Goal: Navigation & Orientation: Find specific page/section

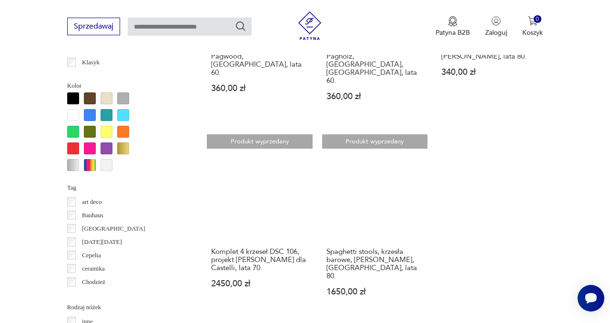
scroll to position [895, 0]
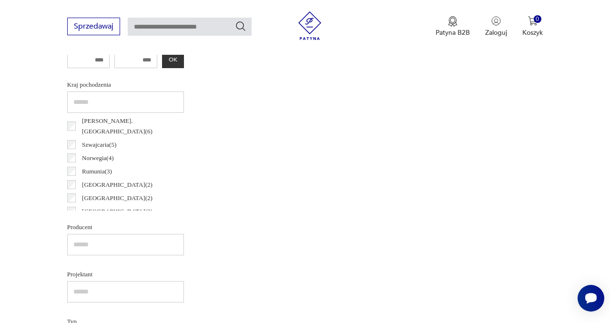
scroll to position [155, 0]
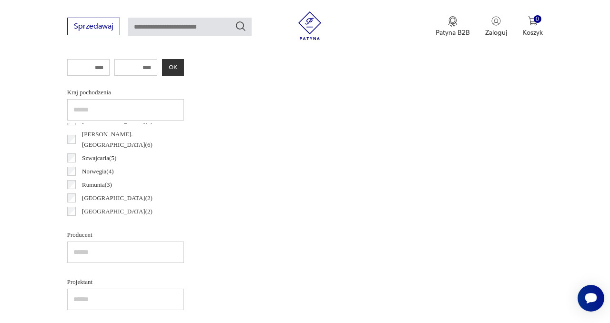
scroll to position [387, 0]
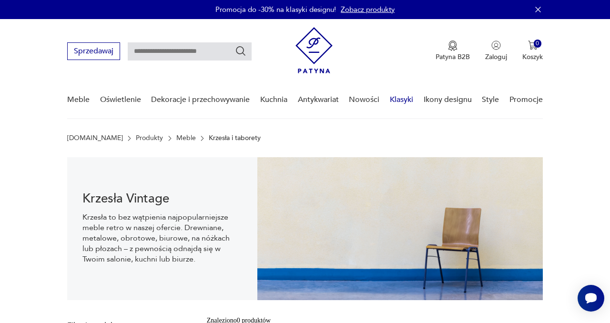
click at [405, 99] on link "Klasyki" at bounding box center [401, 100] width 23 height 37
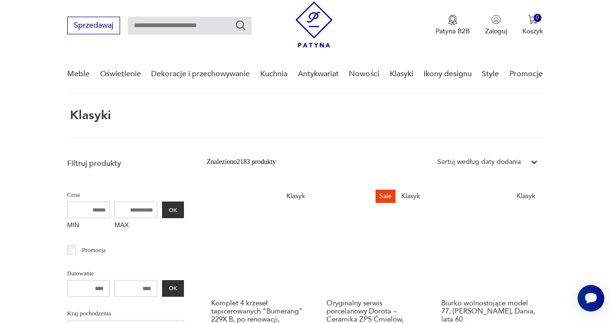
scroll to position [20, 0]
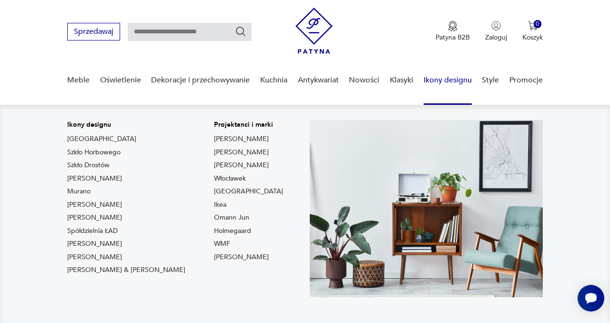
click at [453, 78] on link "Ikony designu" at bounding box center [448, 80] width 48 height 37
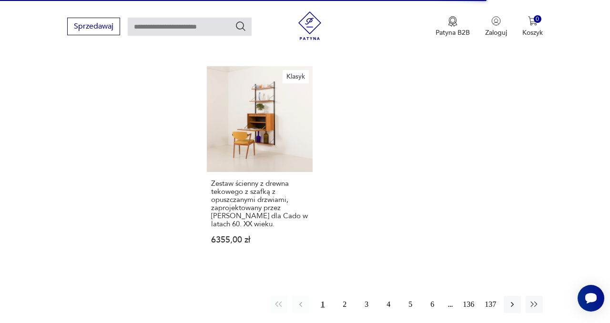
scroll to position [1170, 0]
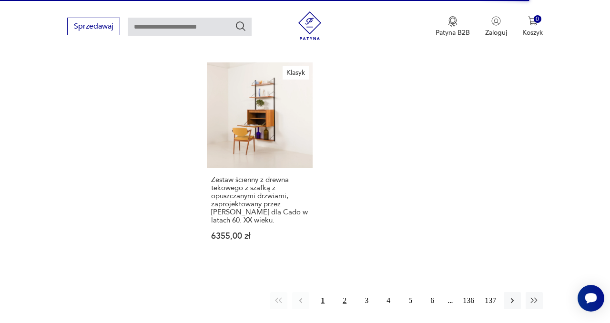
click at [344, 292] on button "2" at bounding box center [344, 300] width 17 height 17
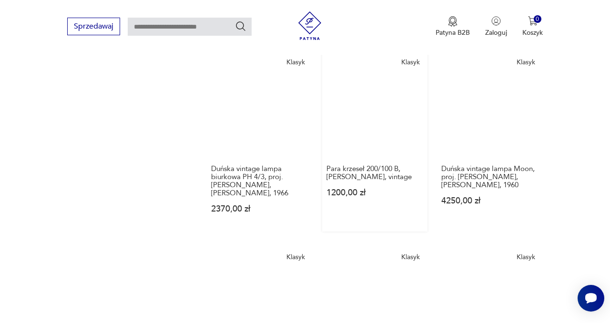
scroll to position [586, 0]
